Goal: Information Seeking & Learning: Learn about a topic

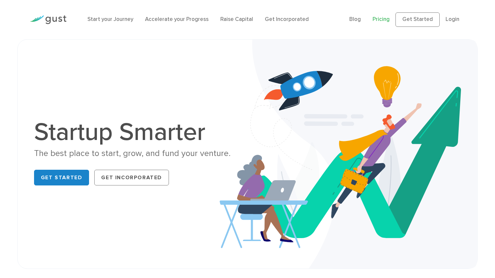
click at [385, 18] on link "Pricing" at bounding box center [381, 19] width 17 height 7
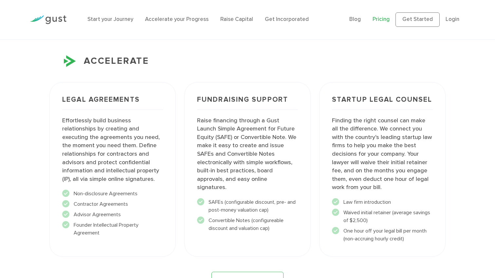
scroll to position [730, 0]
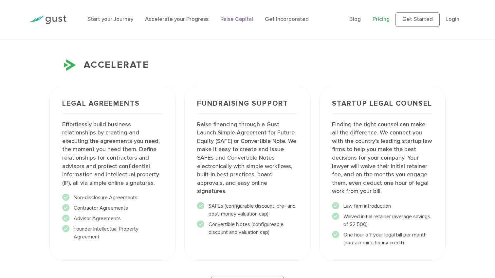
click at [231, 20] on link "Raise Capital" at bounding box center [236, 19] width 33 height 7
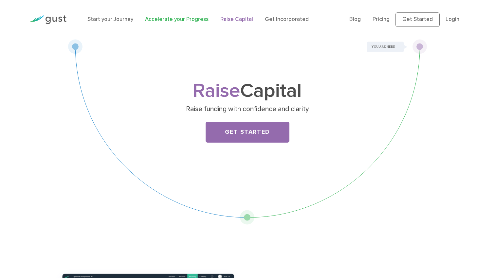
click at [189, 20] on link "Accelerate your Progress" at bounding box center [177, 19] width 64 height 7
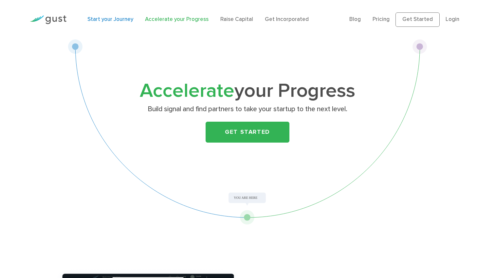
click at [125, 19] on link "Start your Journey" at bounding box center [110, 19] width 46 height 7
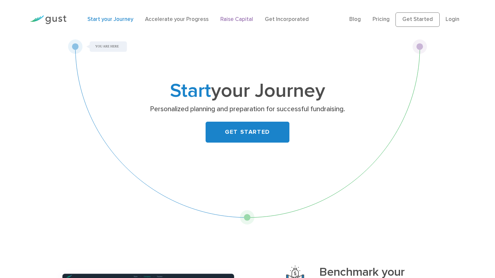
click at [225, 20] on link "Raise Capital" at bounding box center [236, 19] width 33 height 7
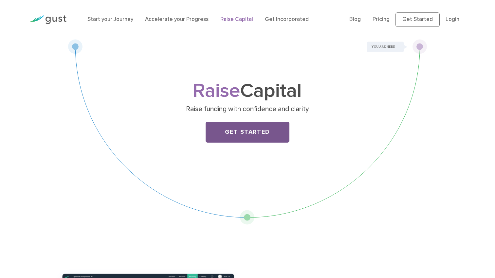
click at [241, 135] on link "Get Started" at bounding box center [248, 132] width 84 height 21
